Goal: Task Accomplishment & Management: Use online tool/utility

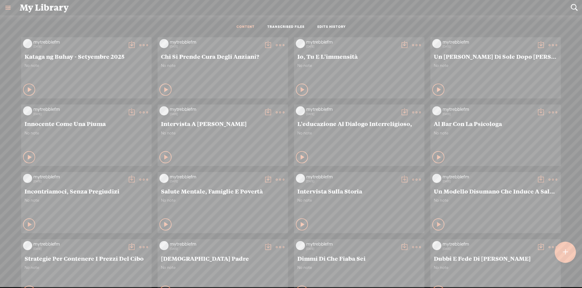
scroll to position [0, 0]
click at [571, 252] on div at bounding box center [565, 252] width 21 height 21
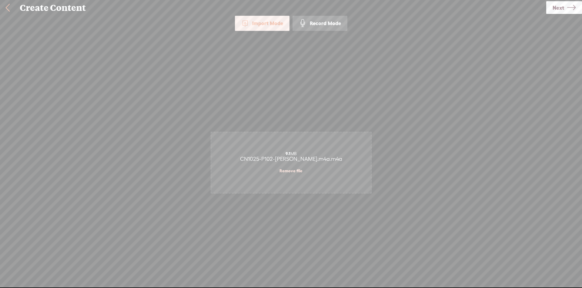
click at [563, 12] on span "Next" at bounding box center [558, 7] width 12 height 15
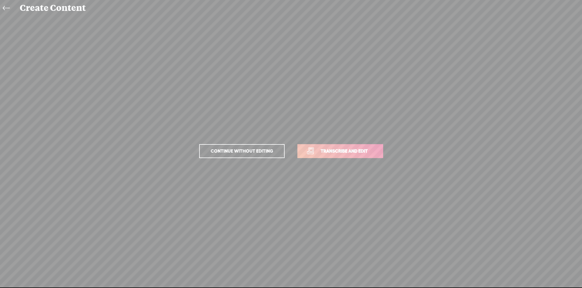
click at [358, 152] on span "Transcribe and edit" at bounding box center [344, 151] width 60 height 7
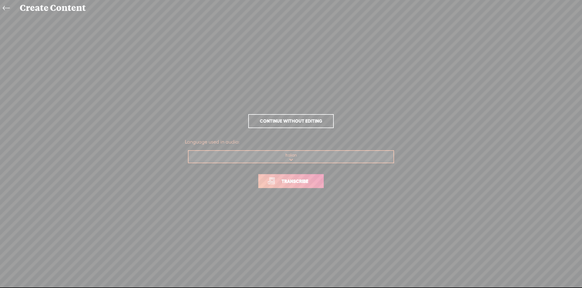
click at [312, 183] on span "Transcribe" at bounding box center [294, 181] width 39 height 7
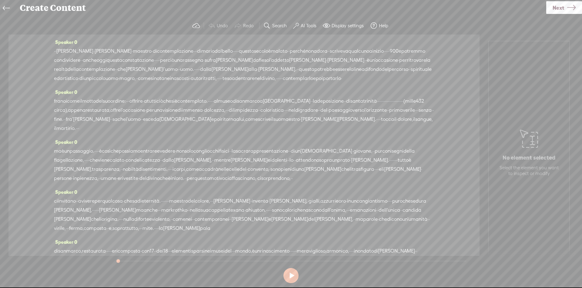
click at [55, 49] on span "·" at bounding box center [54, 51] width 1 height 9
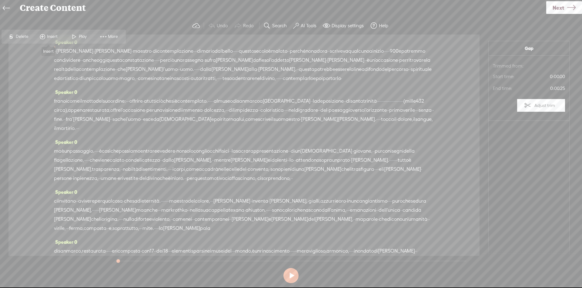
click at [44, 35] on span at bounding box center [42, 36] width 9 height 11
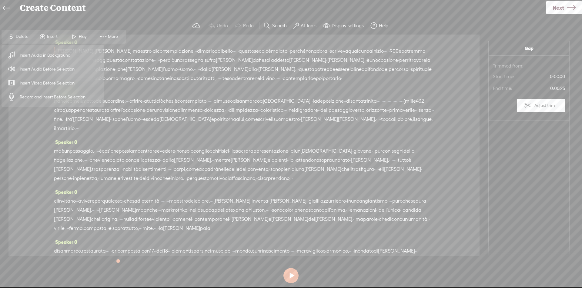
click at [53, 72] on span "Insert Audio Before Selection" at bounding box center [47, 69] width 79 height 14
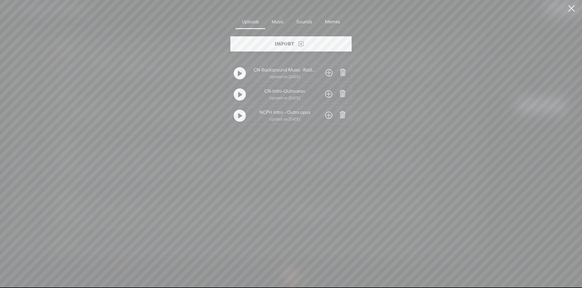
click at [329, 94] on span at bounding box center [328, 94] width 7 height 10
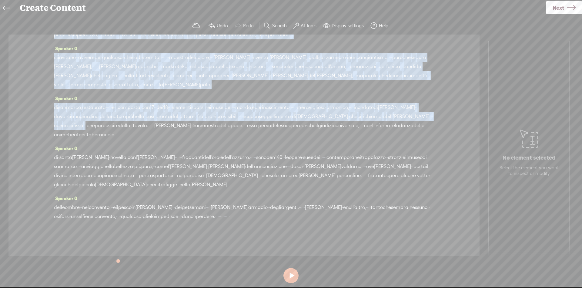
scroll to position [162, 0]
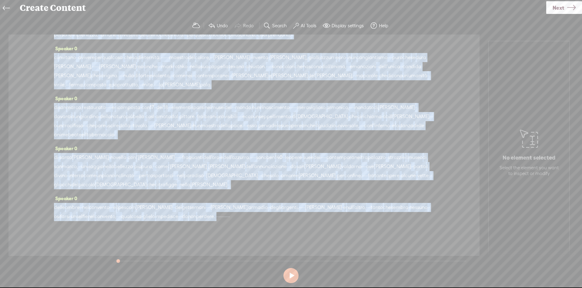
drag, startPoint x: 235, startPoint y: 50, endPoint x: 289, endPoint y: 216, distance: 175.1
click at [289, 216] on div "Speaker 0 · · [PERSON_NAME] · [PERSON_NAME] · maestro · di contemplazione · · ·…" at bounding box center [243, 146] width 471 height 222
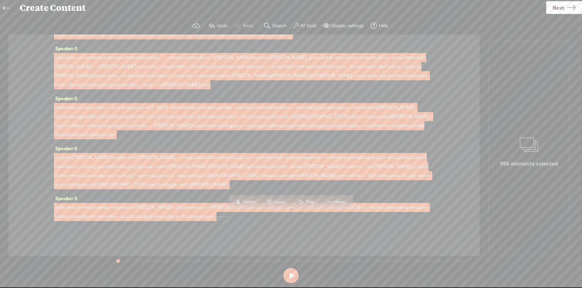
click at [281, 201] on span "Insert" at bounding box center [280, 202] width 12 height 6
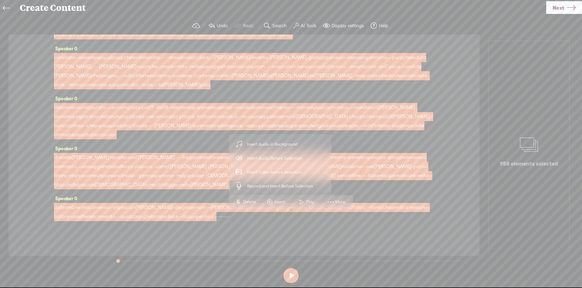
click at [285, 140] on span "Insert Audio in Background" at bounding box center [272, 145] width 75 height 14
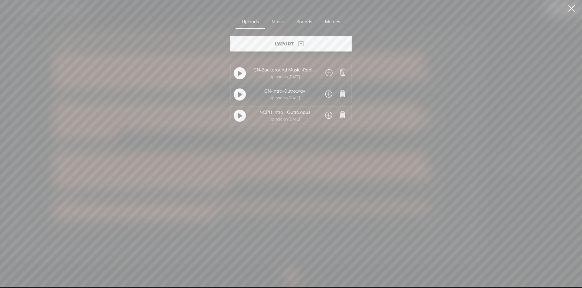
click at [328, 72] on span at bounding box center [328, 73] width 7 height 10
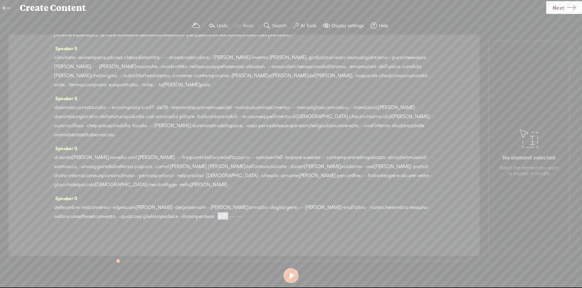
click at [234, 217] on span "·" at bounding box center [233, 216] width 1 height 9
click at [311, 201] on span "Insert" at bounding box center [307, 202] width 12 height 6
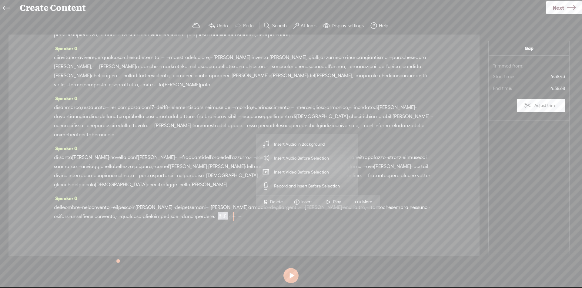
click at [310, 161] on span "Insert Audio Before Selection" at bounding box center [301, 159] width 79 height 14
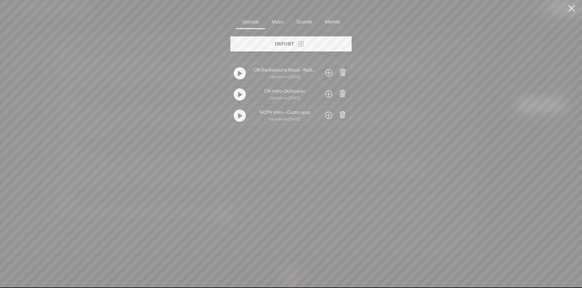
click at [327, 94] on span at bounding box center [328, 94] width 7 height 10
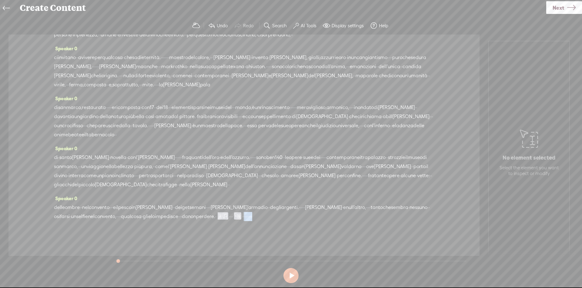
drag, startPoint x: 327, startPoint y: 215, endPoint x: 412, endPoint y: 217, distance: 85.8
click at [412, 217] on div "delle ombre · · nel convento · · · e il pesco in [PERSON_NAME] · · dei getseman…" at bounding box center [244, 212] width 380 height 18
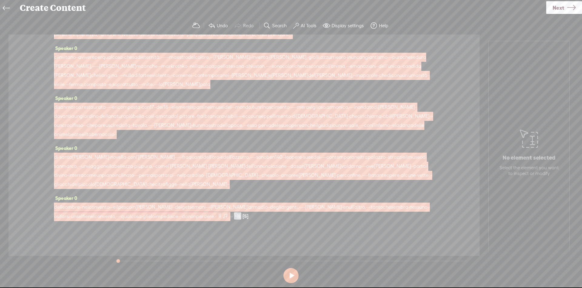
click at [228, 214] on span at bounding box center [225, 215] width 6 height 7
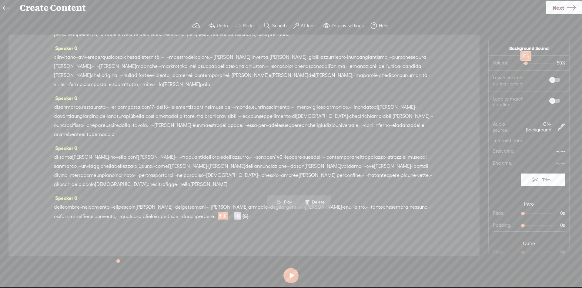
drag, startPoint x: 532, startPoint y: 63, endPoint x: 522, endPoint y: 64, distance: 9.7
click at [522, 64] on div at bounding box center [526, 64] width 14 height 14
click at [549, 79] on span at bounding box center [554, 80] width 11 height 4
click at [549, 102] on span at bounding box center [554, 101] width 11 height 4
drag, startPoint x: 522, startPoint y: 213, endPoint x: 536, endPoint y: 214, distance: 13.6
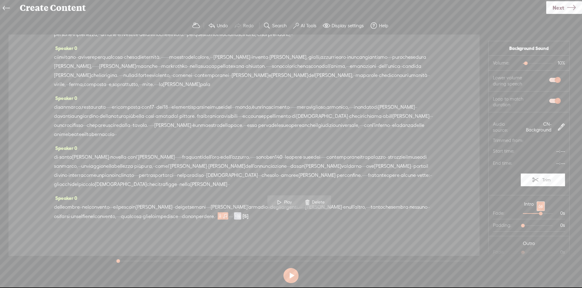
click at [536, 214] on div at bounding box center [541, 214] width 14 height 14
drag, startPoint x: 520, startPoint y: 252, endPoint x: 534, endPoint y: 252, distance: 14.0
click at [534, 252] on div at bounding box center [541, 253] width 14 height 14
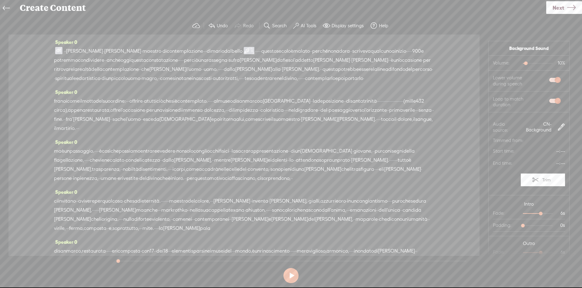
click at [310, 24] on label "AI Tools" at bounding box center [309, 26] width 16 height 6
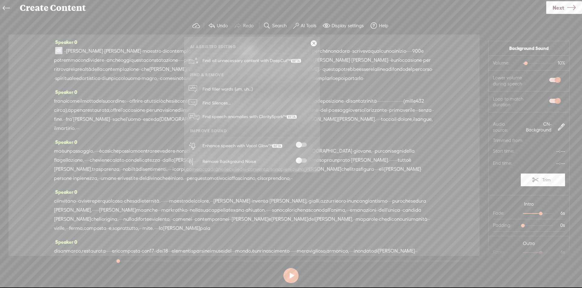
click at [301, 141] on div "Enhance speech with Vocal Glow™" at bounding box center [258, 146] width 116 height 16
click at [301, 144] on span at bounding box center [301, 145] width 11 height 4
click at [302, 162] on span at bounding box center [301, 160] width 11 height 4
click at [312, 43] on link at bounding box center [314, 43] width 6 height 6
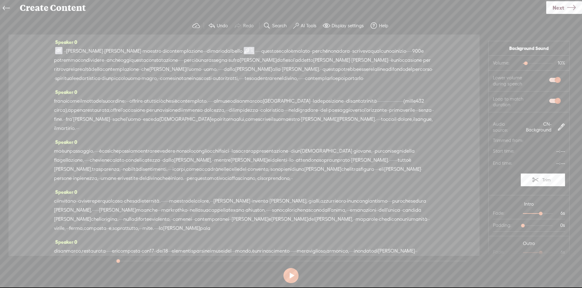
drag, startPoint x: 72, startPoint y: 51, endPoint x: 181, endPoint y: 49, distance: 108.2
click at [181, 49] on div "· · [PERSON_NAME] · [PERSON_NAME] · maestro · di contemplazione · · · di [PERSO…" at bounding box center [244, 65] width 380 height 36
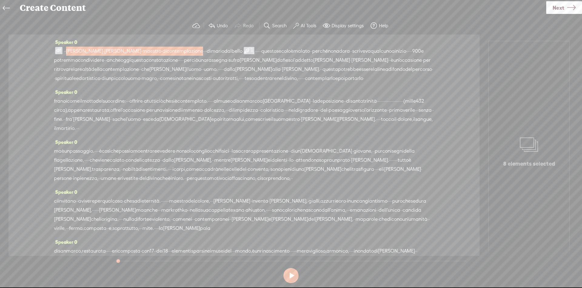
click at [430, 99] on div "Speaker 0 · · [PERSON_NAME] · [PERSON_NAME] · maestro · di contemplazione · · ·…" at bounding box center [243, 146] width 471 height 222
click at [352, 88] on div "Speaker 0 · · [PERSON_NAME] · [PERSON_NAME] · maestro · di contemplazione · · ·…" at bounding box center [244, 63] width 380 height 50
click at [238, 81] on span "autoritratti," at bounding box center [226, 78] width 26 height 9
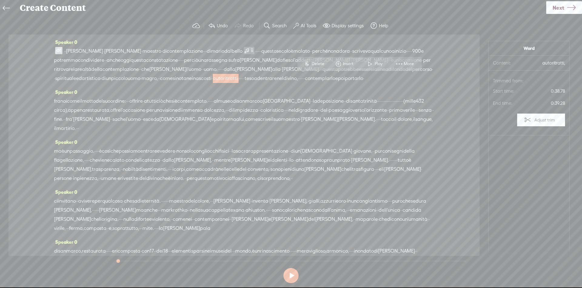
click at [454, 66] on div "Speaker 0 · · [PERSON_NAME] · [PERSON_NAME] · maestro · di contemplazione · · ·…" at bounding box center [243, 146] width 471 height 222
click at [56, 51] on span at bounding box center [58, 50] width 7 height 7
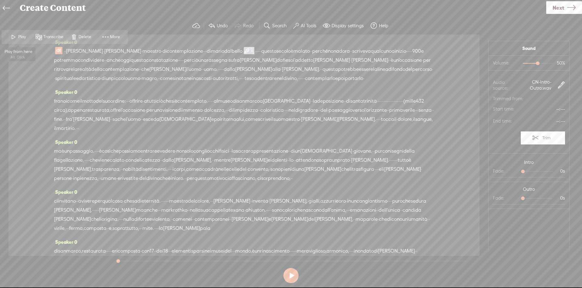
click at [19, 35] on span "Play" at bounding box center [22, 37] width 9 height 6
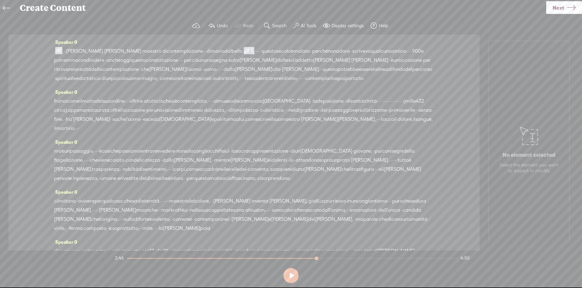
click at [57, 206] on span "ci" at bounding box center [56, 201] width 4 height 9
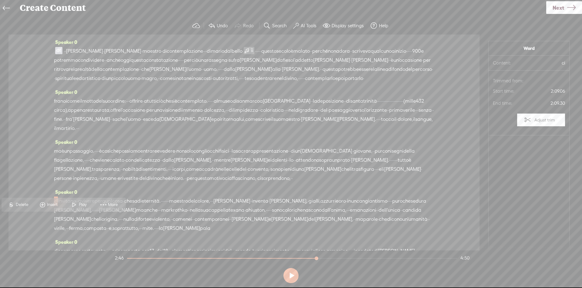
click at [55, 51] on span at bounding box center [58, 50] width 7 height 7
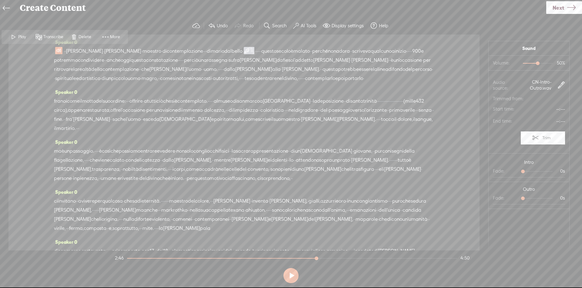
click at [21, 39] on span "Play" at bounding box center [22, 37] width 9 height 6
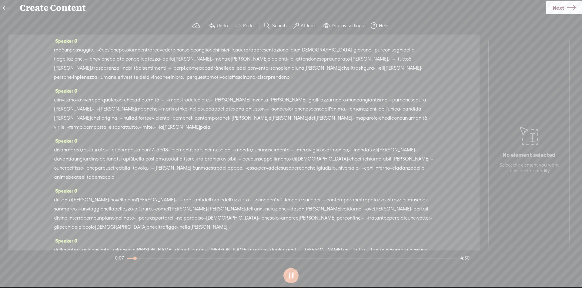
scroll to position [168, 0]
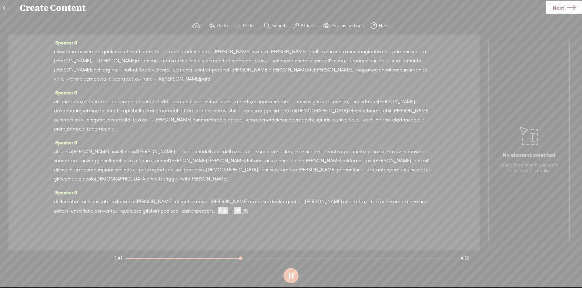
click at [291, 279] on button at bounding box center [290, 275] width 15 height 15
click at [144, 59] on span "ma" at bounding box center [140, 60] width 8 height 9
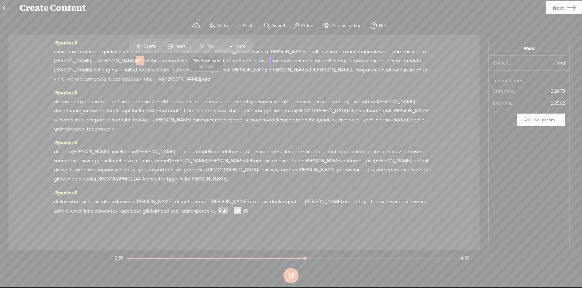
click at [207, 43] on span "Play" at bounding box center [210, 46] width 9 height 6
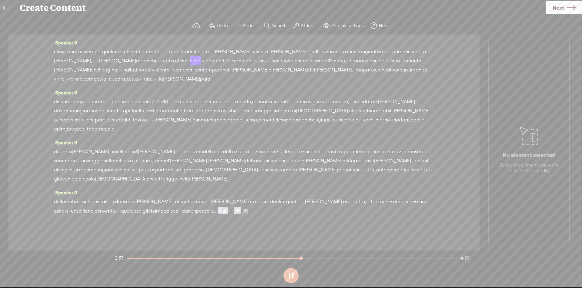
click at [161, 62] on span "·" at bounding box center [160, 60] width 1 height 9
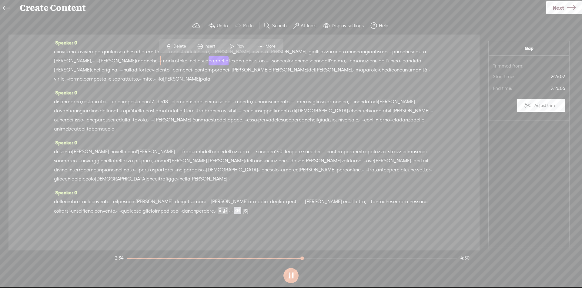
click at [179, 45] on span "Delete" at bounding box center [180, 46] width 14 height 6
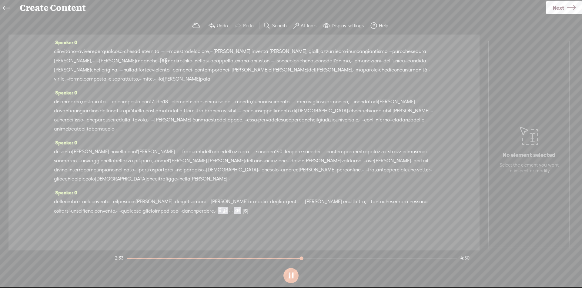
click at [158, 59] on span "anche" at bounding box center [151, 60] width 14 height 9
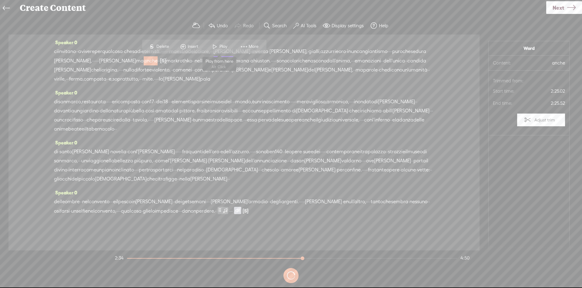
click at [214, 44] on span at bounding box center [214, 46] width 9 height 11
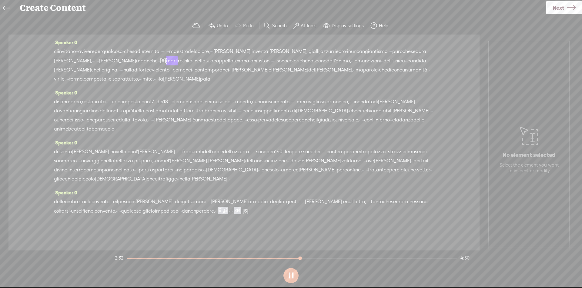
click at [136, 59] on span "[PERSON_NAME]" at bounding box center [117, 60] width 37 height 9
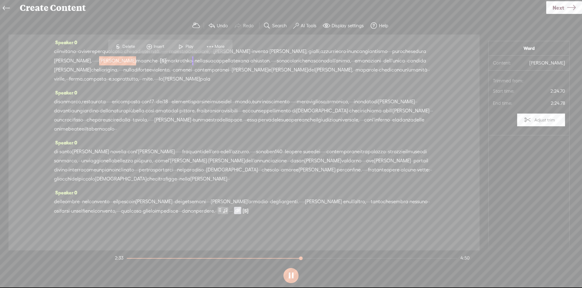
click at [191, 48] on span "Play" at bounding box center [189, 47] width 9 height 6
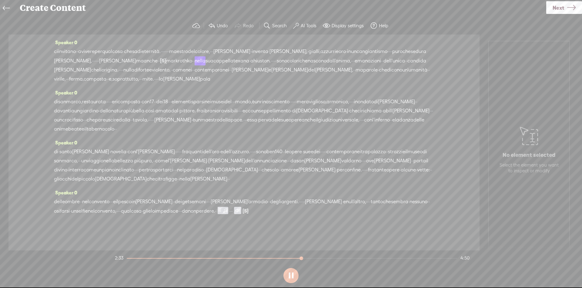
click at [178, 57] on span "mark" at bounding box center [172, 60] width 12 height 9
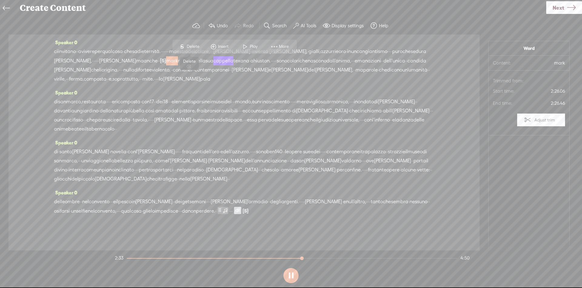
click at [186, 46] on span "S" at bounding box center [182, 46] width 9 height 11
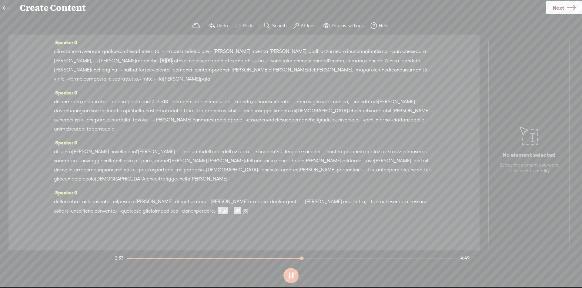
click at [144, 62] on span "ma" at bounding box center [140, 60] width 8 height 9
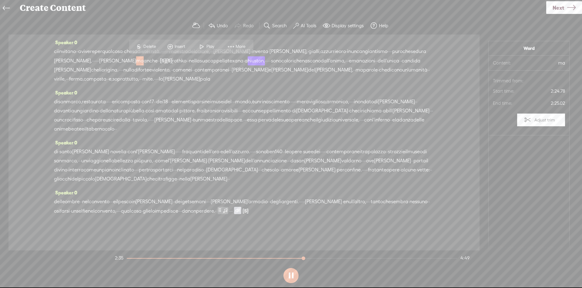
click at [92, 58] on span "[PERSON_NAME]," at bounding box center [73, 60] width 38 height 9
click at [159, 44] on span at bounding box center [161, 46] width 9 height 11
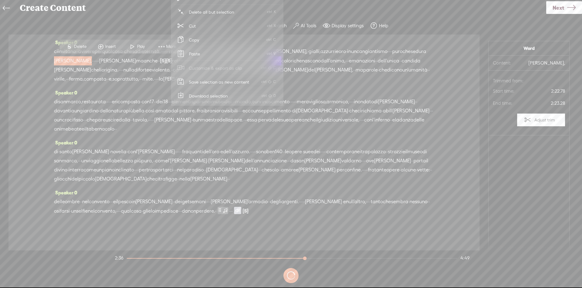
click at [145, 45] on span "Play" at bounding box center [141, 47] width 9 height 6
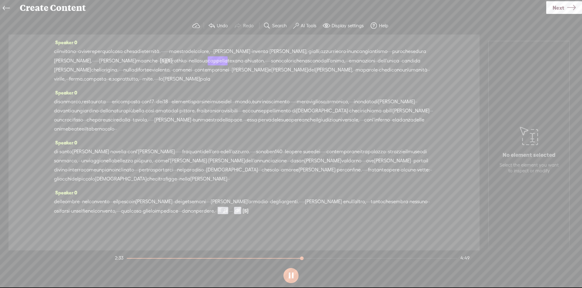
click at [160, 62] on span "·" at bounding box center [159, 60] width 1 height 9
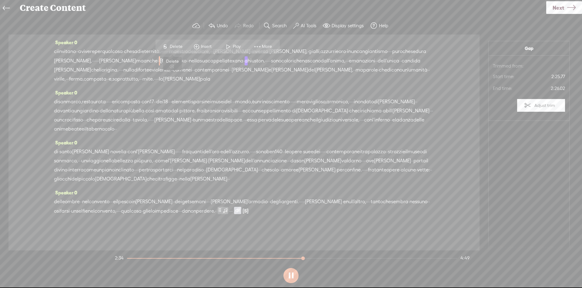
click at [178, 48] on span "Delete" at bounding box center [177, 47] width 14 height 6
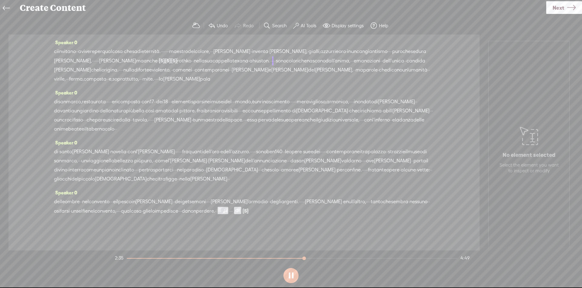
click at [92, 58] on span "[PERSON_NAME]," at bounding box center [73, 60] width 38 height 9
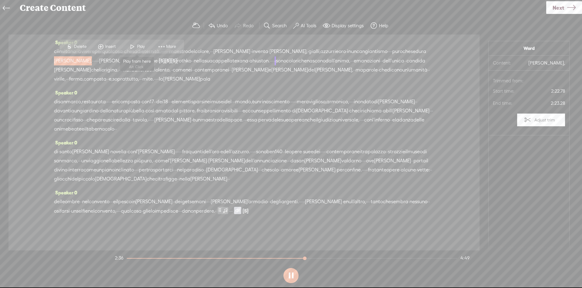
click at [128, 47] on span at bounding box center [132, 46] width 9 height 11
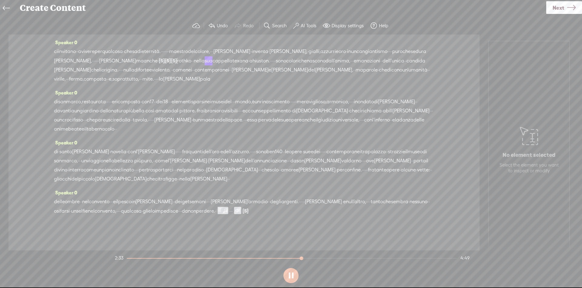
scroll to position [168, 0]
click at [571, 5] on icon at bounding box center [571, 7] width 8 height 15
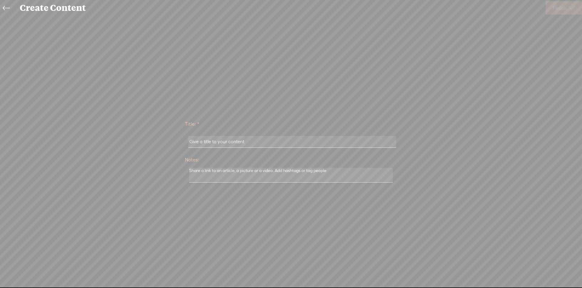
click at [295, 146] on input "text" at bounding box center [292, 142] width 208 height 12
click at [367, 140] on input "text" at bounding box center [292, 142] width 208 height 12
paste input "[PERSON_NAME] Maestro Di Contemplazione"
type input "[PERSON_NAME] Maestro Di Contemplazione"
click at [573, 9] on icon at bounding box center [571, 7] width 5 height 15
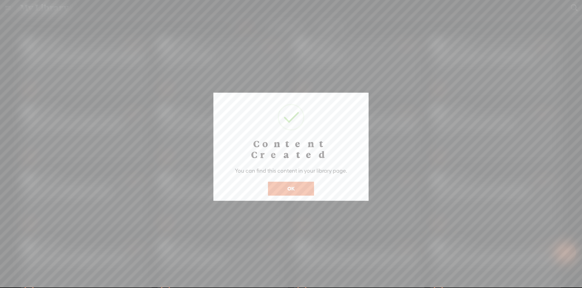
click at [291, 182] on button "OK" at bounding box center [291, 189] width 46 height 14
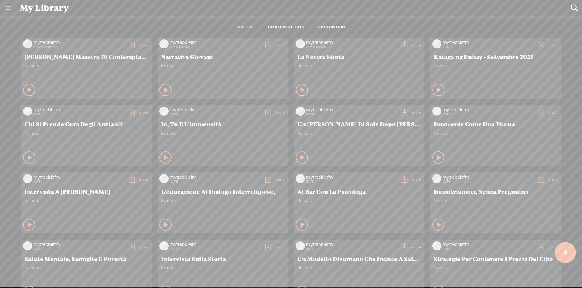
click at [127, 45] on t at bounding box center [131, 45] width 8 height 8
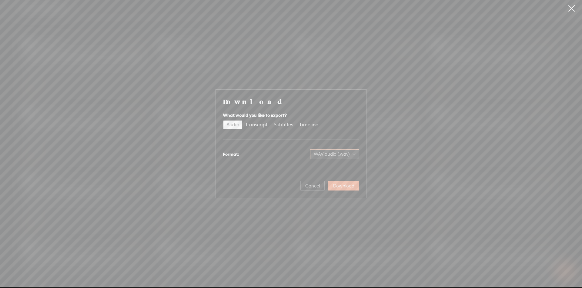
click at [337, 154] on span "WAV audio (.wav)" at bounding box center [335, 154] width 42 height 9
click at [325, 168] on div "MP3 audio (.mp3)" at bounding box center [329, 167] width 49 height 6
click at [347, 188] on span "Download" at bounding box center [343, 186] width 21 height 6
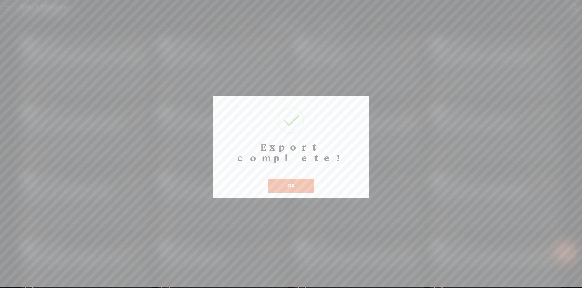
click at [288, 179] on button "OK" at bounding box center [291, 186] width 46 height 14
